Goal: Find specific page/section: Find specific page/section

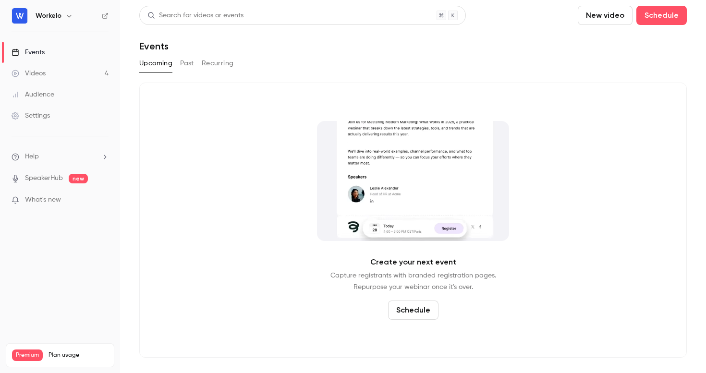
click at [44, 80] on link "Videos 4" at bounding box center [60, 73] width 120 height 21
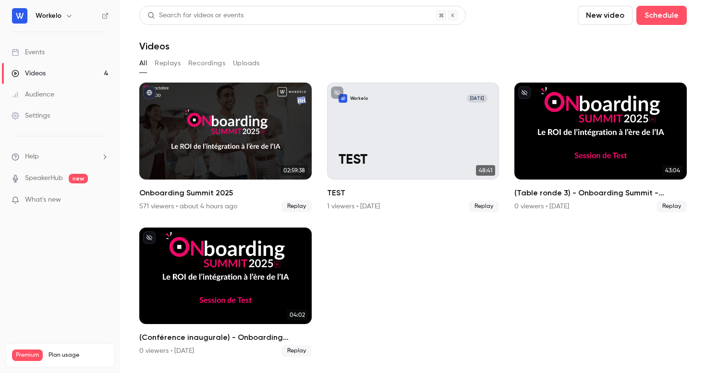
click at [40, 49] on div "Events" at bounding box center [28, 53] width 33 height 10
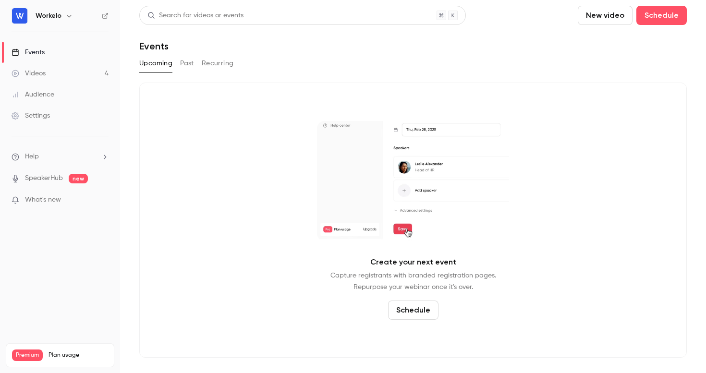
click at [189, 63] on button "Past" at bounding box center [187, 63] width 14 height 15
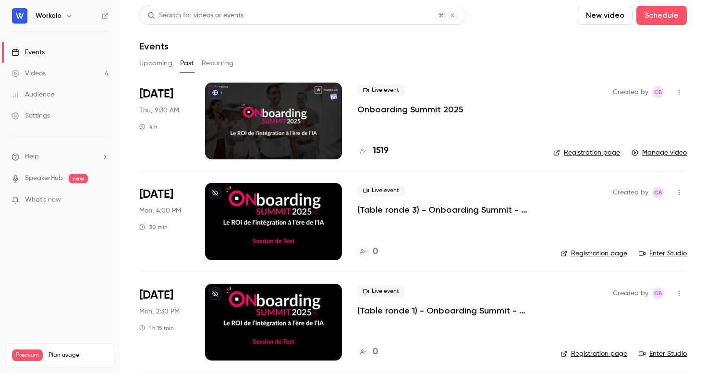
click at [382, 111] on p "Onboarding Summit 2025" at bounding box center [410, 110] width 106 height 12
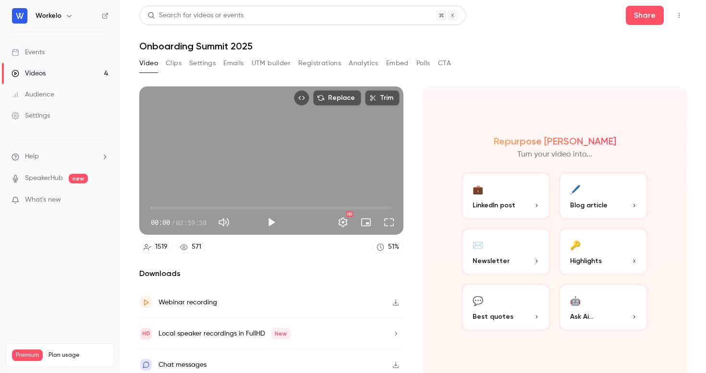
click at [328, 61] on button "Registrations" at bounding box center [319, 63] width 43 height 15
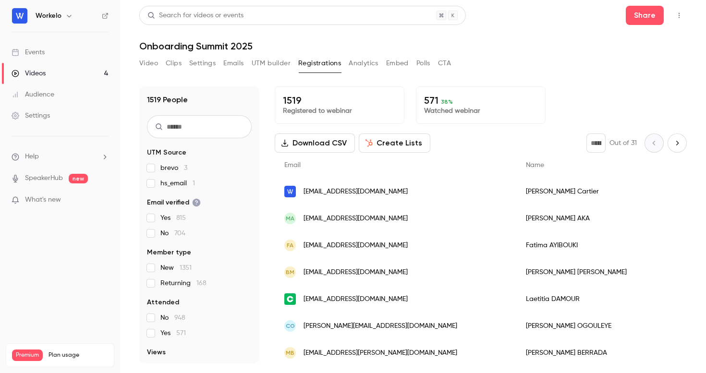
click at [426, 65] on button "Polls" at bounding box center [423, 63] width 14 height 15
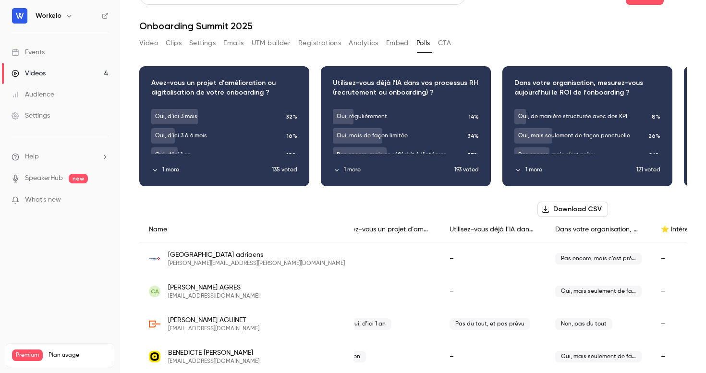
scroll to position [21, 0]
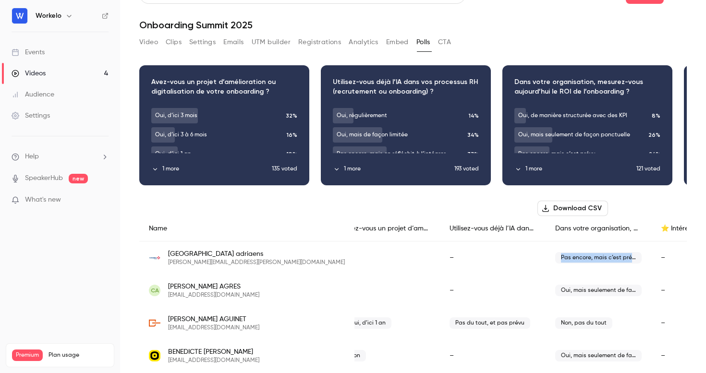
drag, startPoint x: 491, startPoint y: 257, endPoint x: 558, endPoint y: 258, distance: 66.8
click at [558, 258] on span "Pas encore, mais c’est prévu" at bounding box center [598, 258] width 86 height 12
click at [555, 255] on span "Pas encore, mais c’est prévu" at bounding box center [598, 258] width 86 height 12
